Goal: Task Accomplishment & Management: Use online tool/utility

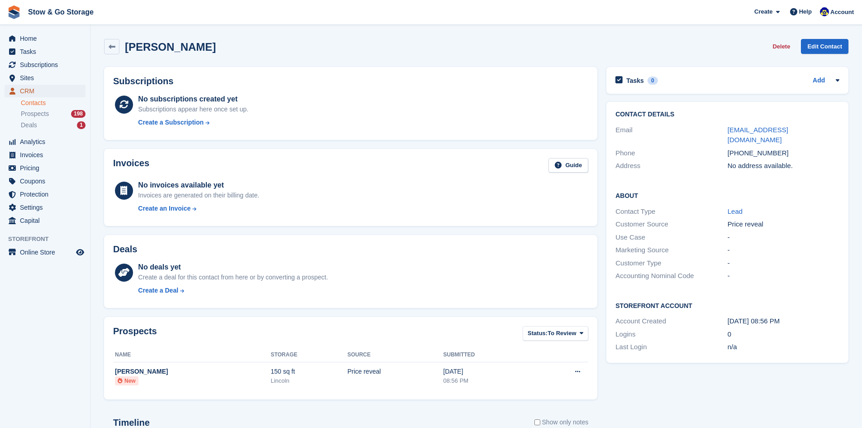
click at [38, 90] on span "CRM" at bounding box center [47, 91] width 54 height 13
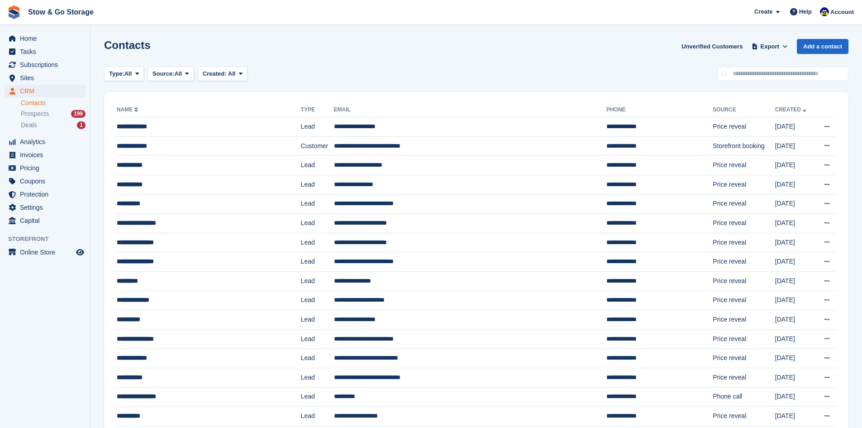
click at [28, 30] on div "Home Tasks Subscriptions Subscriptions Subscriptions Contracts Price increases …" at bounding box center [45, 128] width 90 height 199
click at [33, 39] on span "Home" at bounding box center [47, 38] width 54 height 13
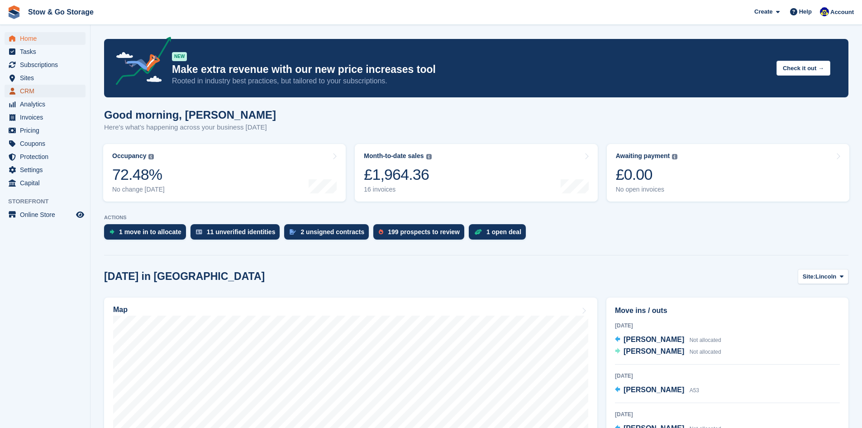
click at [56, 95] on span "CRM" at bounding box center [47, 91] width 54 height 13
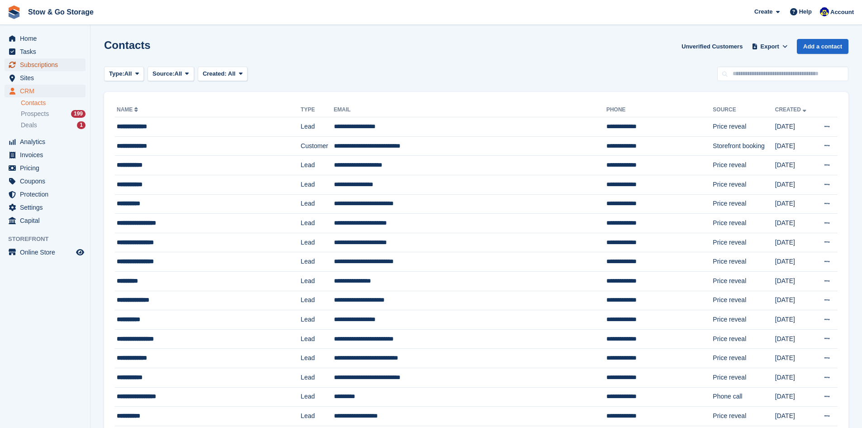
click at [50, 63] on span "Subscriptions" at bounding box center [47, 64] width 54 height 13
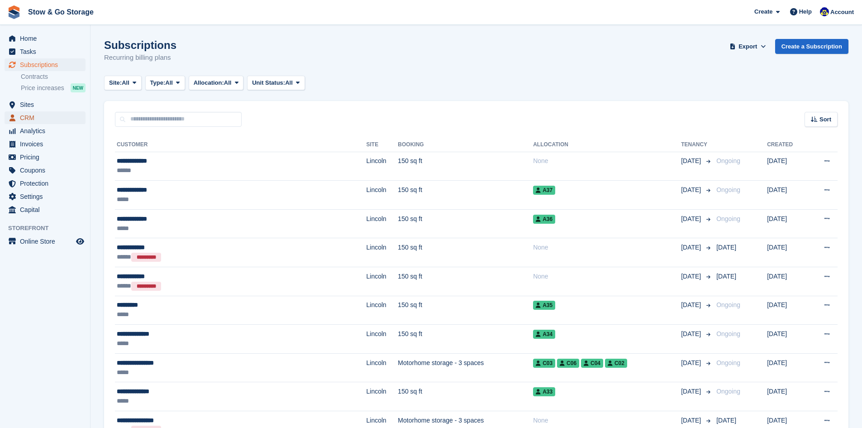
click at [45, 113] on span "CRM" at bounding box center [47, 117] width 54 height 13
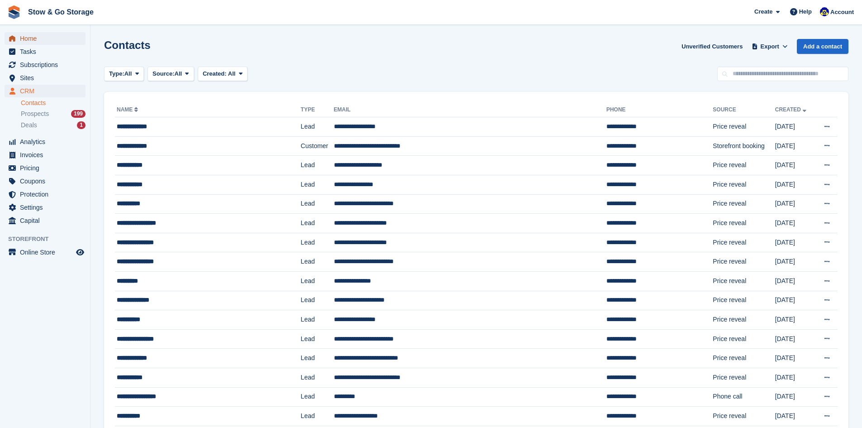
click at [46, 43] on span "Home" at bounding box center [47, 38] width 54 height 13
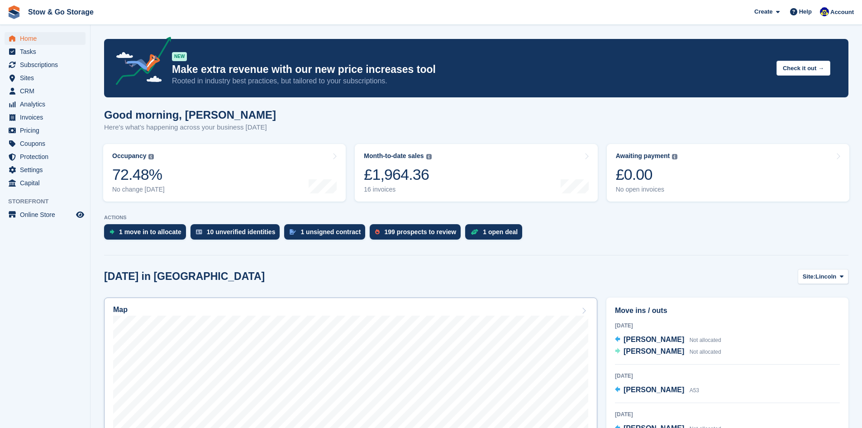
click at [187, 311] on div "Map" at bounding box center [350, 310] width 475 height 10
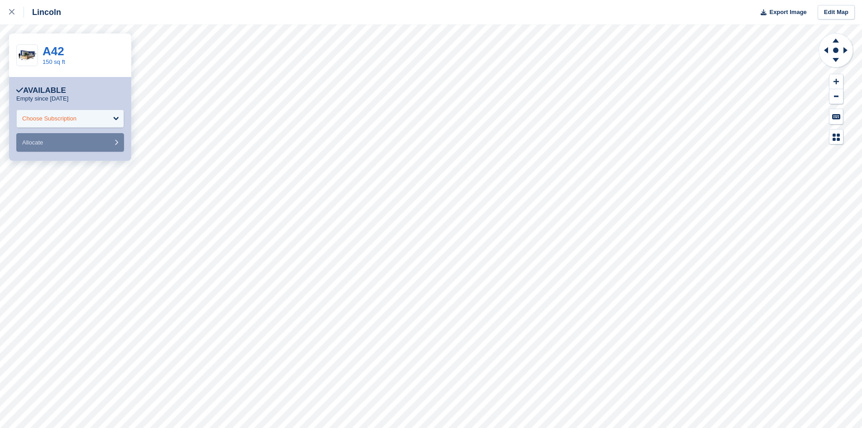
click at [43, 118] on div "Choose Subscription" at bounding box center [49, 118] width 54 height 9
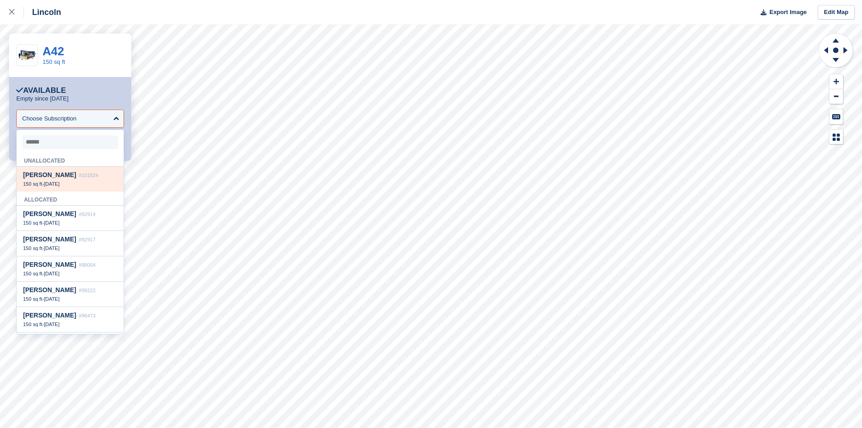
click at [58, 182] on span "[DATE]" at bounding box center [52, 183] width 16 height 5
select select "******"
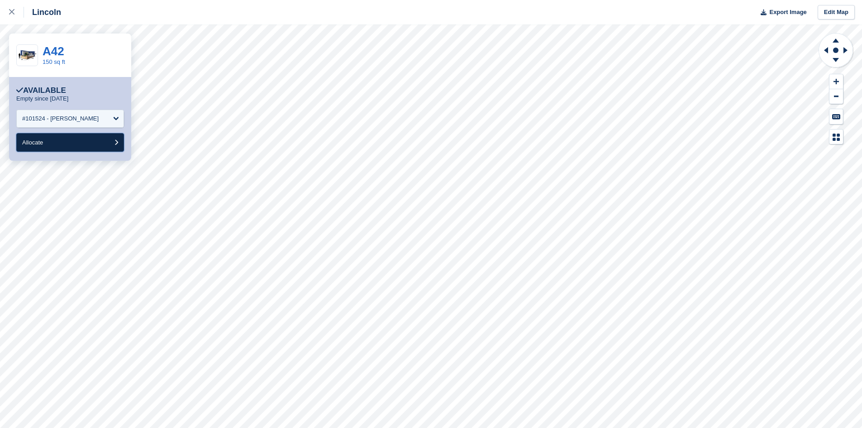
click at [90, 144] on button "Allocate" at bounding box center [70, 142] width 108 height 19
